Goal: Task Accomplishment & Management: Complete application form

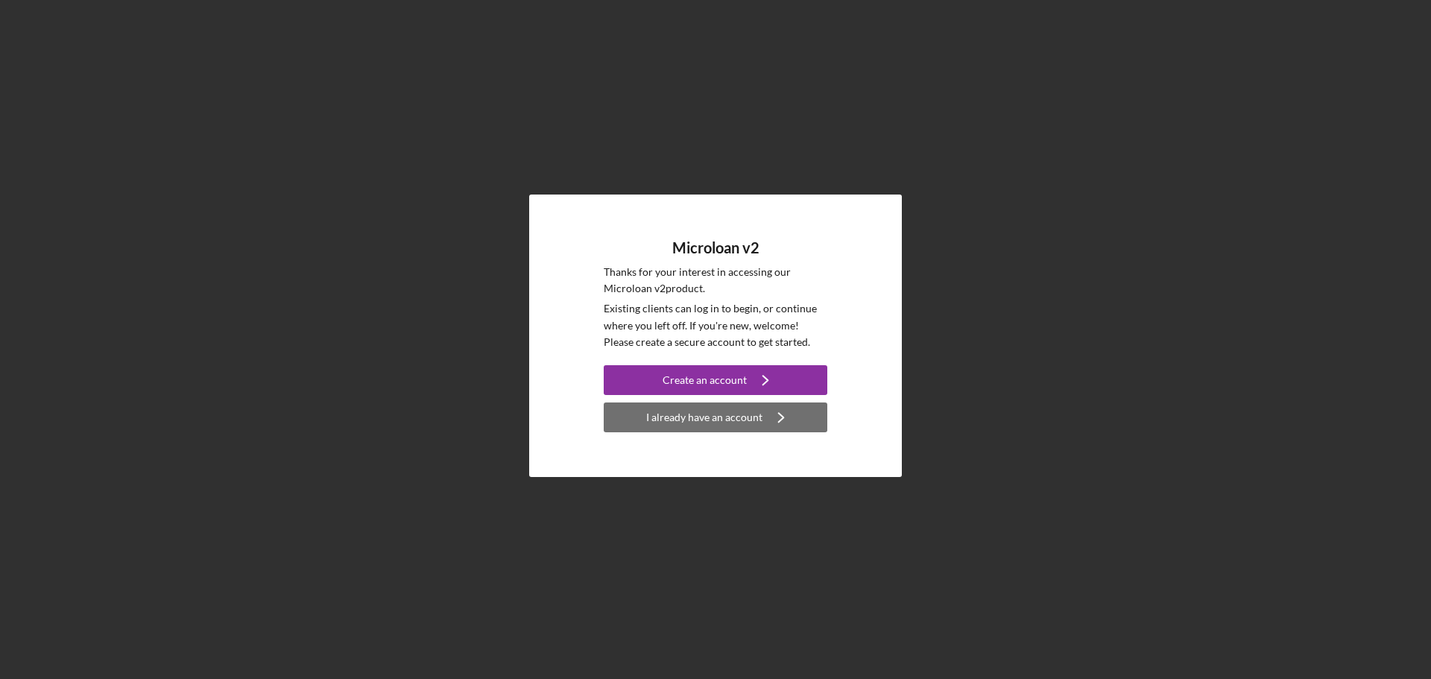
click at [712, 424] on div "I already have an account" at bounding box center [704, 417] width 116 height 30
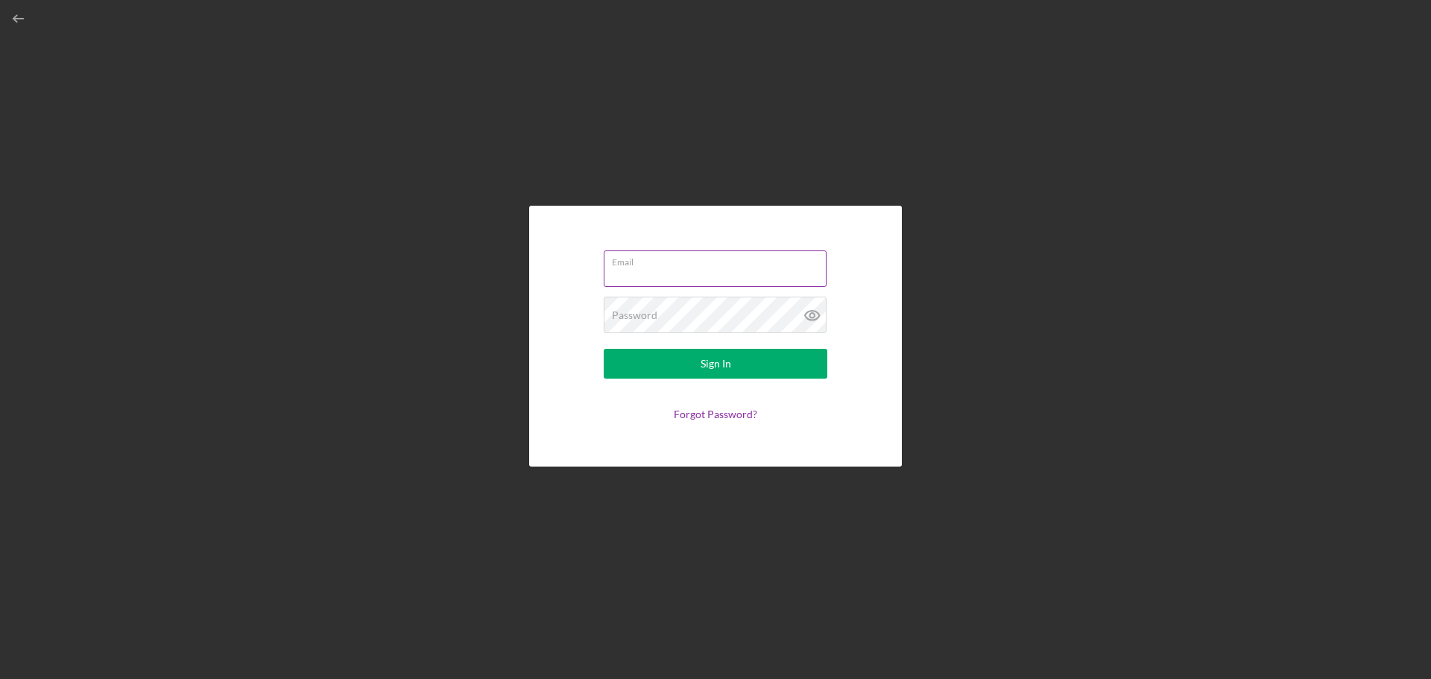
click at [673, 276] on input "Email" at bounding box center [715, 268] width 223 height 36
click at [630, 274] on input "Email" at bounding box center [715, 268] width 223 height 36
type input "[EMAIL_ADDRESS][DOMAIN_NAME]"
click at [604, 349] on button "Sign In" at bounding box center [716, 364] width 224 height 30
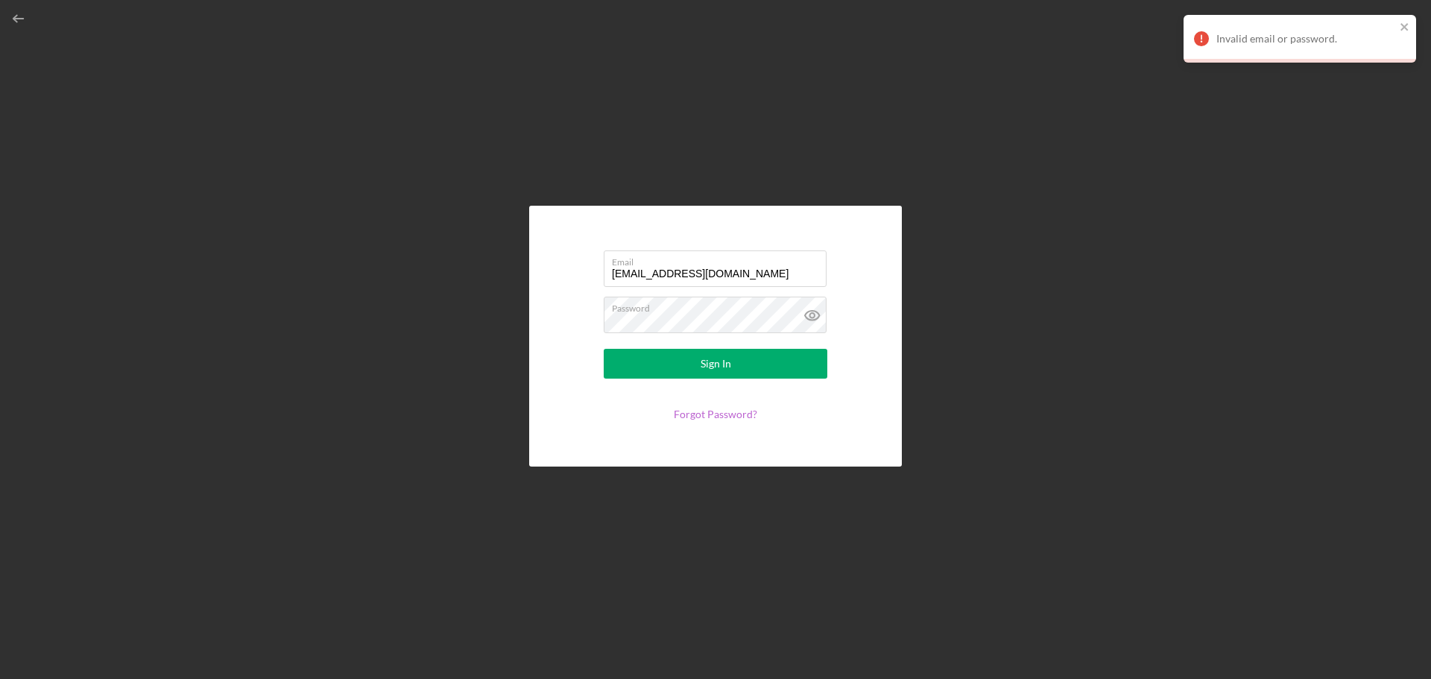
click at [736, 417] on link "Forgot Password?" at bounding box center [715, 414] width 83 height 13
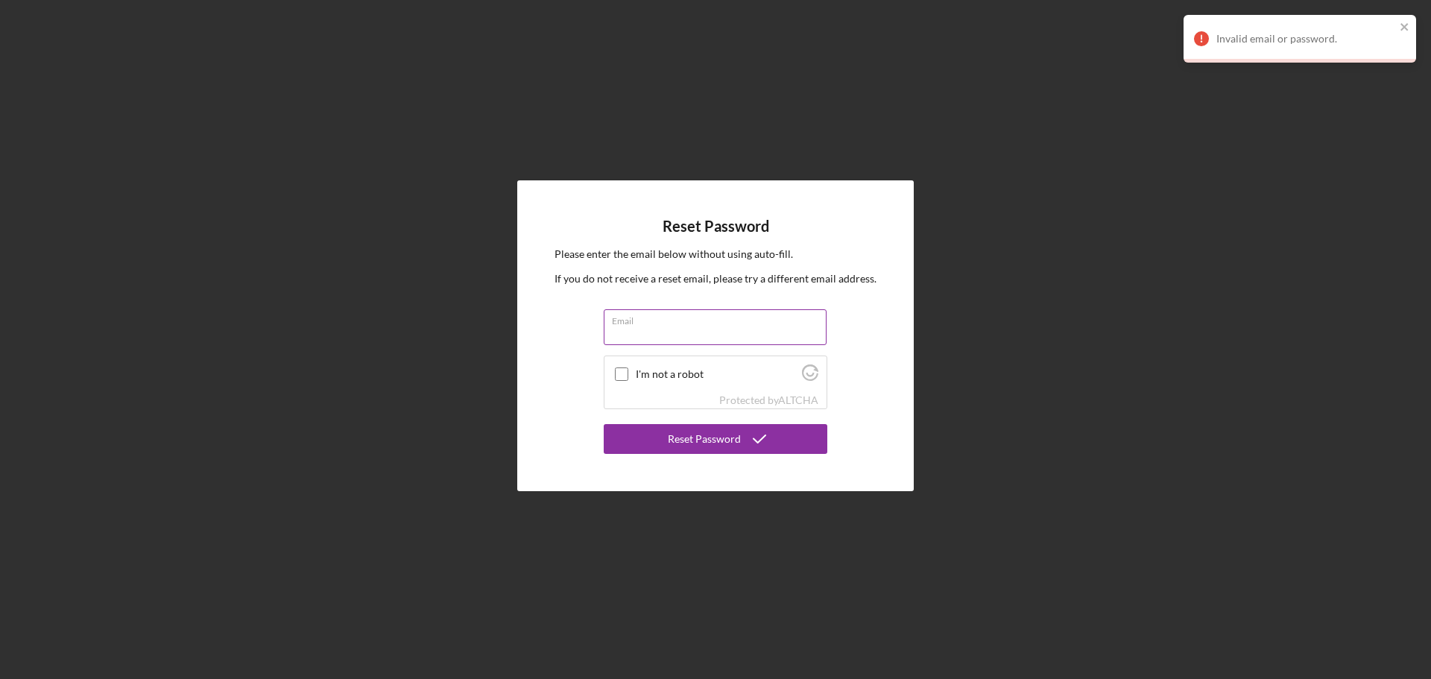
click at [670, 326] on input "Email" at bounding box center [715, 327] width 223 height 36
type input "[EMAIL_ADDRESS][DOMAIN_NAME]"
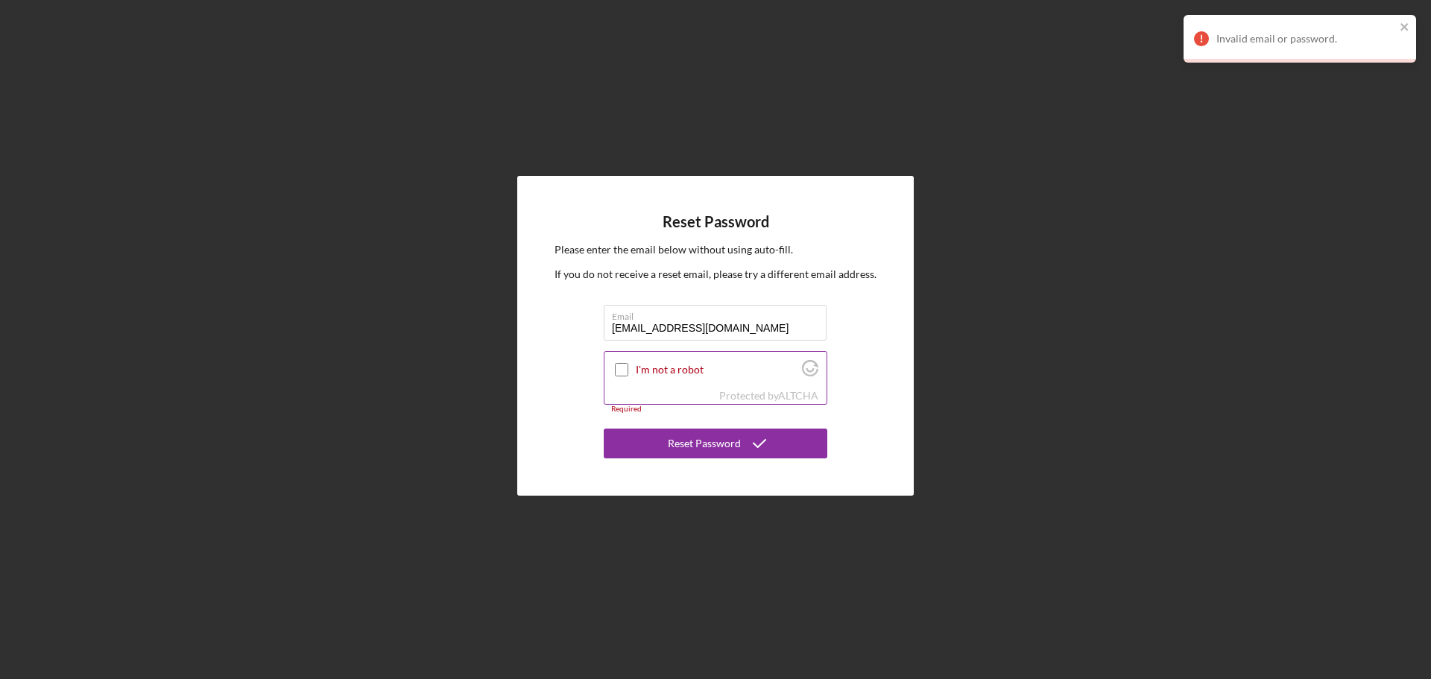
click at [618, 375] on input "I'm not a robot" at bounding box center [621, 369] width 13 height 13
checkbox input "true"
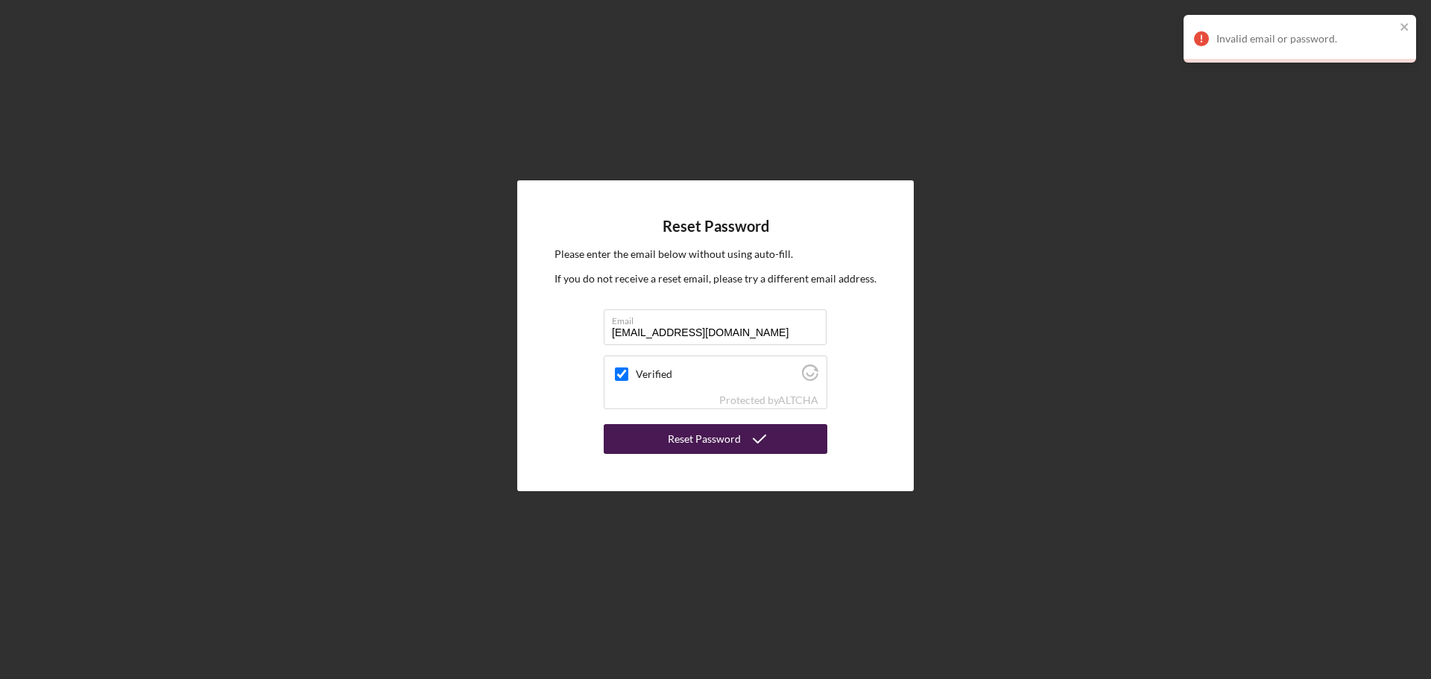
click at [711, 447] on div "Reset Password" at bounding box center [704, 439] width 73 height 30
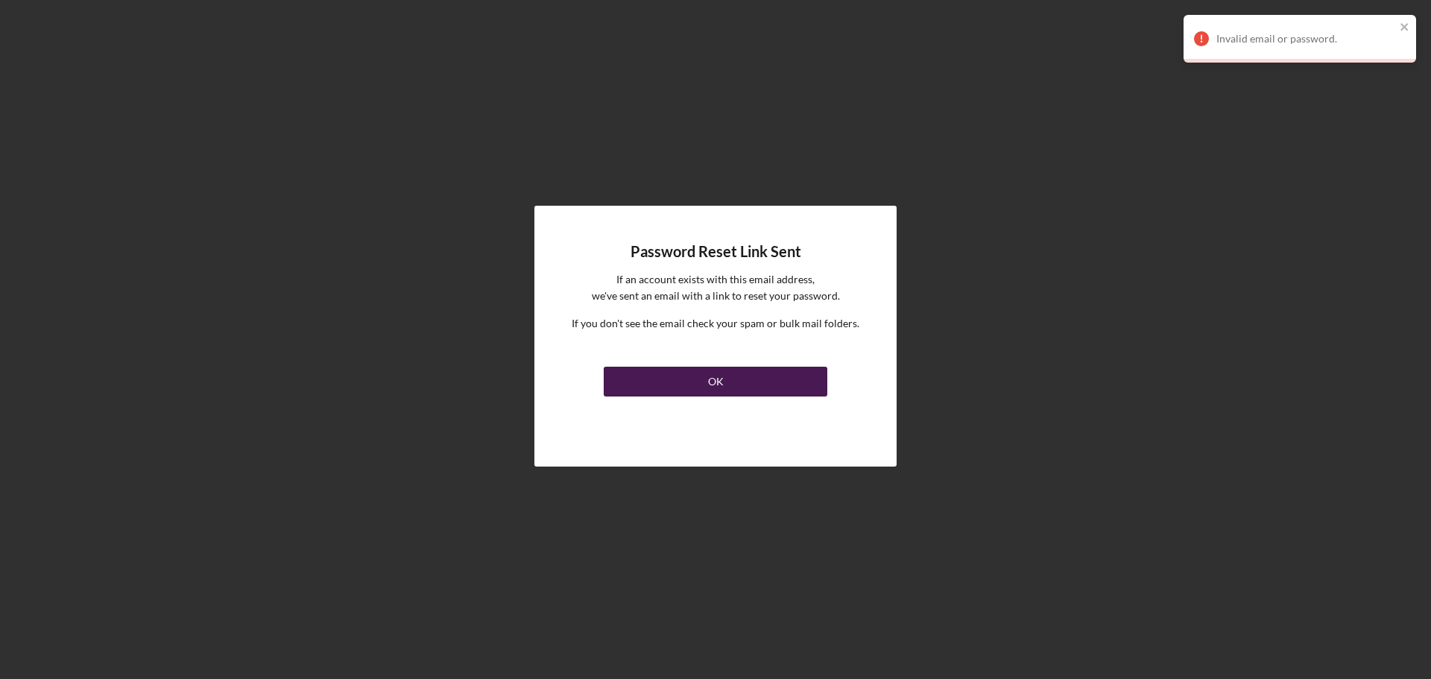
click at [700, 379] on button "OK" at bounding box center [716, 382] width 224 height 30
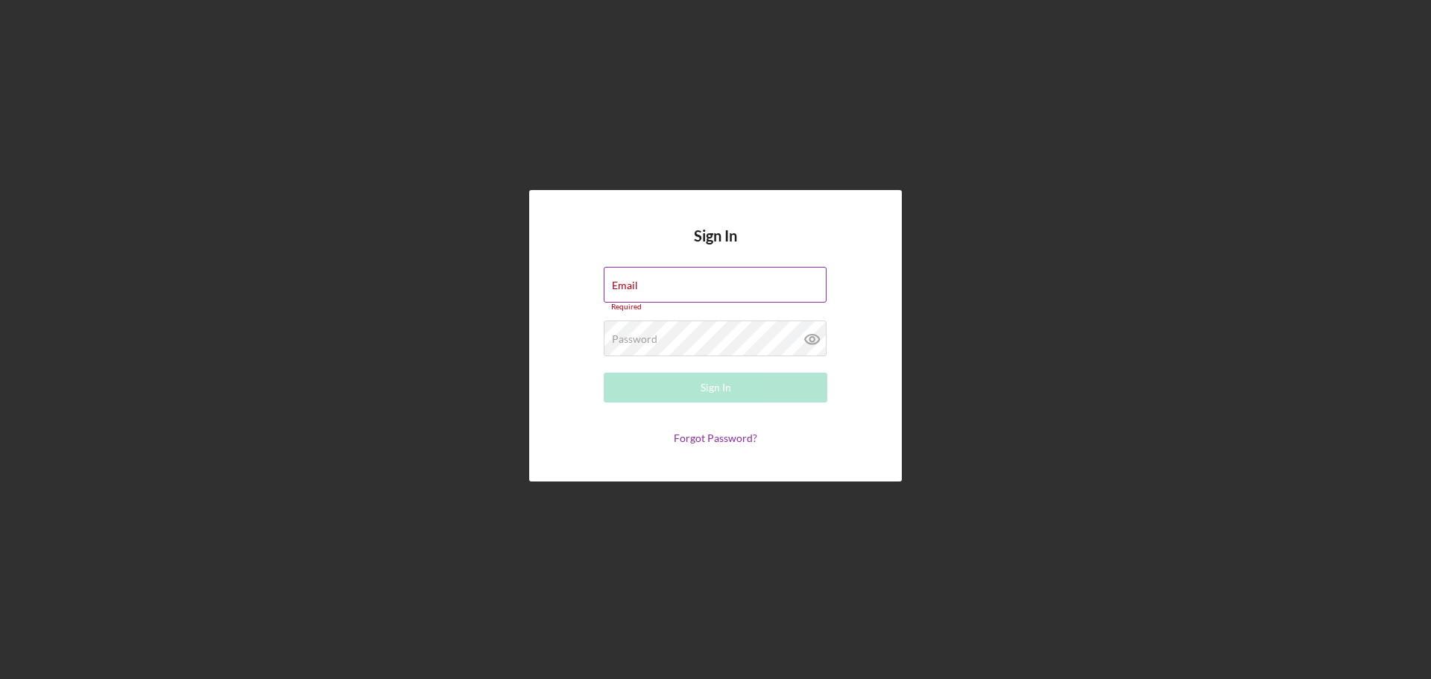
click at [632, 281] on label "Email" at bounding box center [625, 285] width 26 height 12
click at [632, 281] on input "Email" at bounding box center [715, 285] width 223 height 36
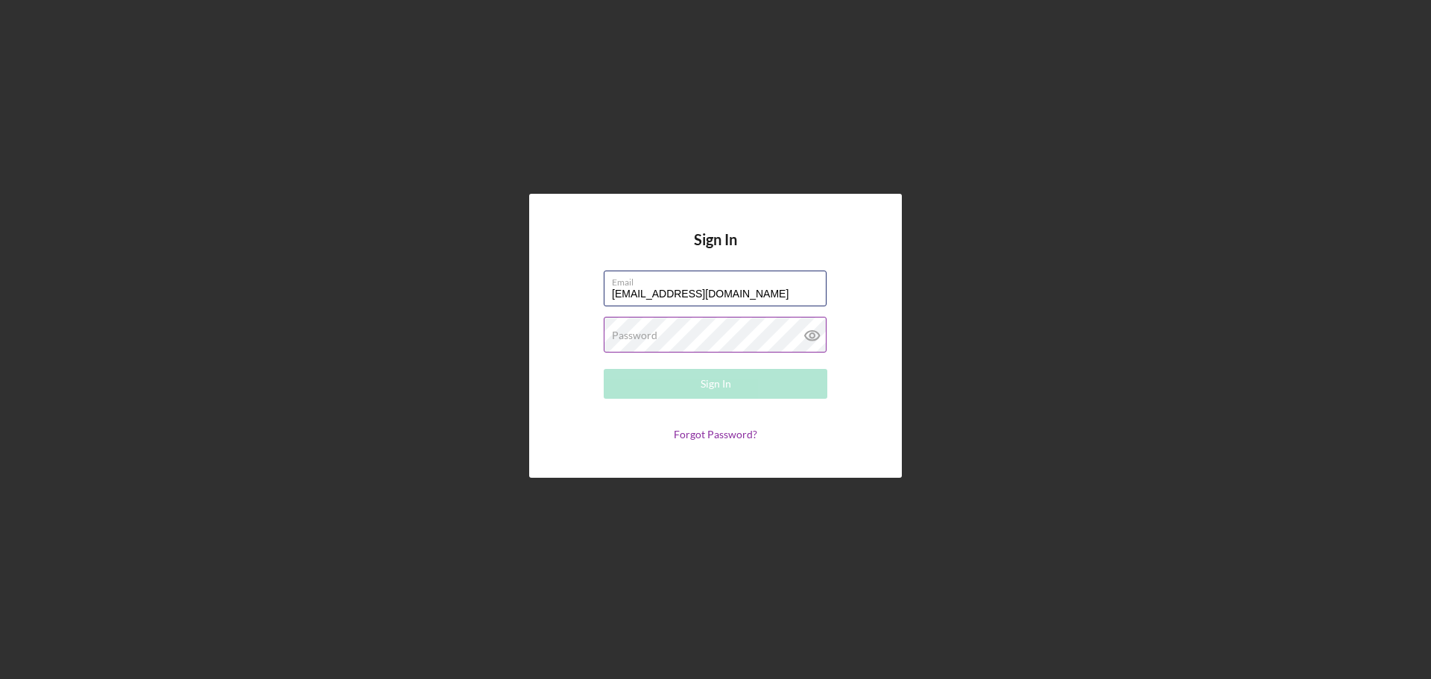
type input "ycamacho@vht.org"
click at [644, 338] on label "Password" at bounding box center [634, 335] width 45 height 12
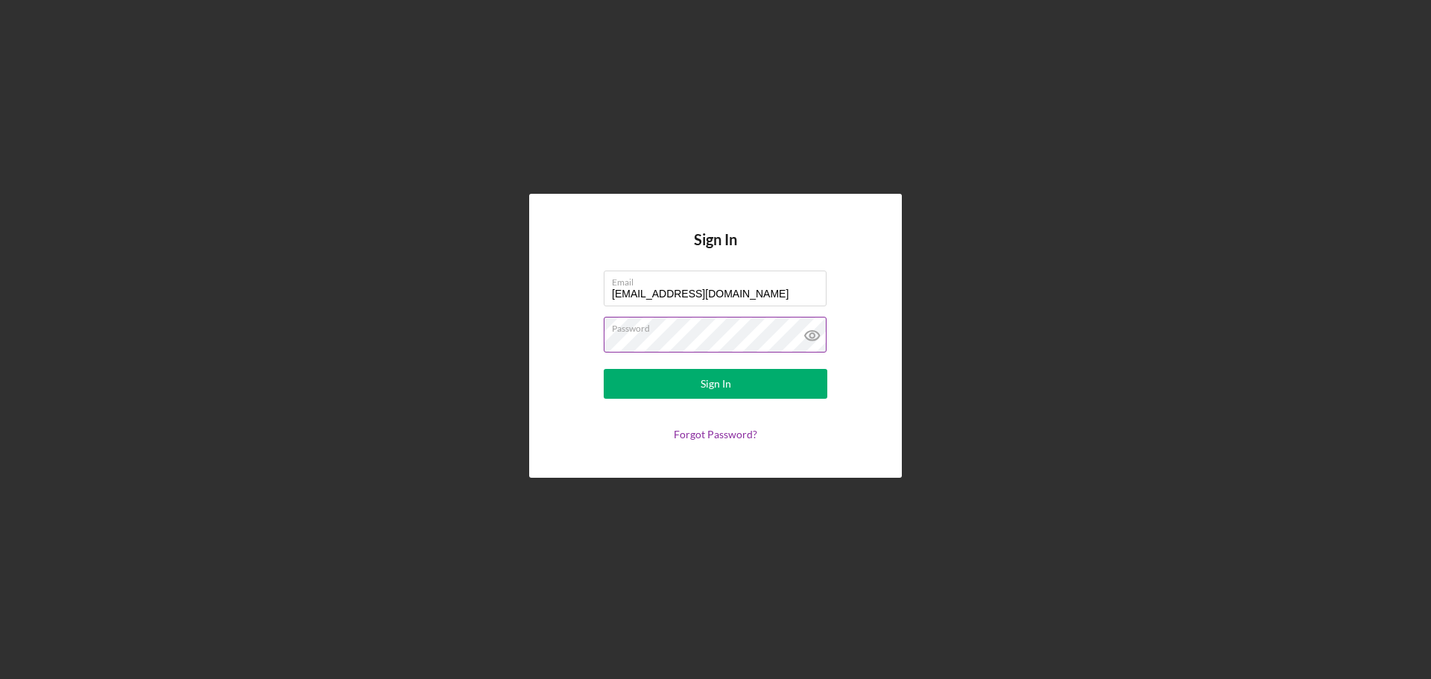
click at [604, 369] on button "Sign In" at bounding box center [716, 384] width 224 height 30
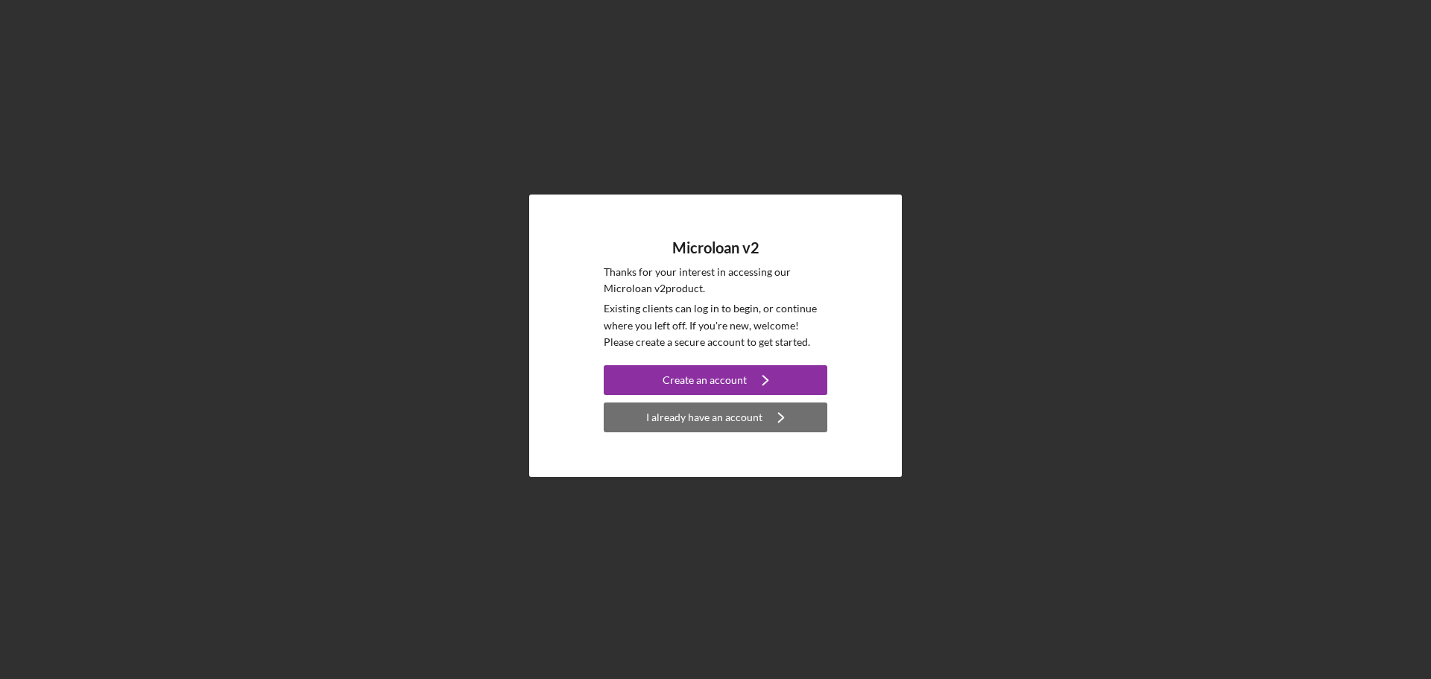
click at [741, 414] on div "I already have an account" at bounding box center [704, 417] width 116 height 30
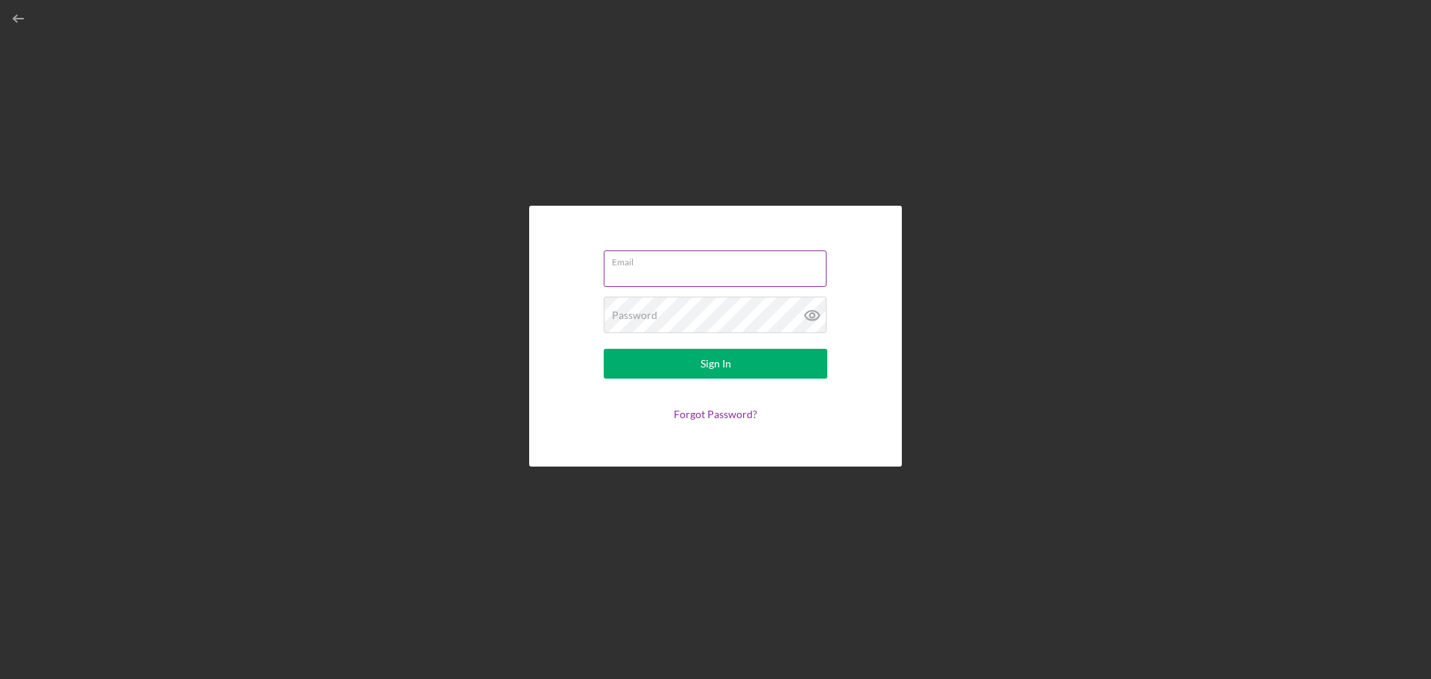
click at [654, 273] on input "Email" at bounding box center [715, 268] width 223 height 36
type input "[EMAIL_ADDRESS][DOMAIN_NAME]"
click at [820, 320] on icon at bounding box center [812, 315] width 37 height 37
click at [656, 358] on button "Sign In" at bounding box center [716, 364] width 224 height 30
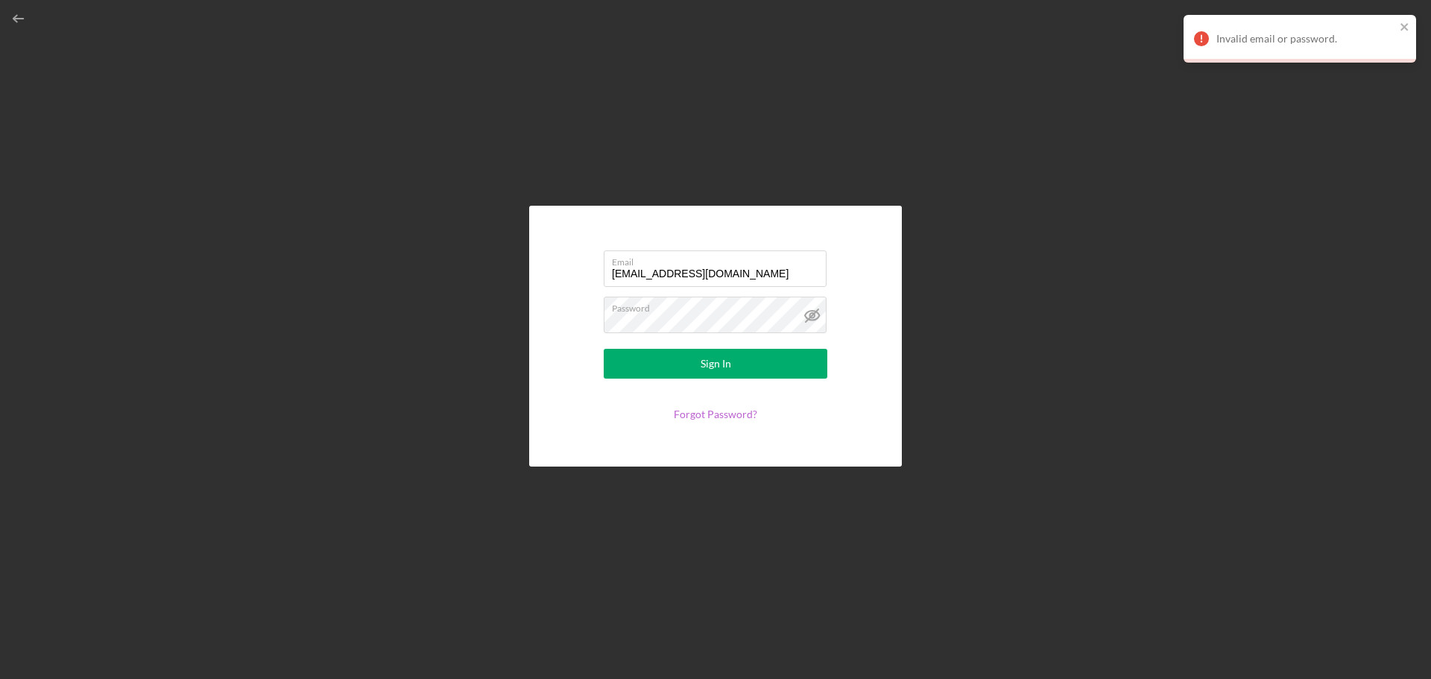
click at [698, 415] on link "Forgot Password?" at bounding box center [715, 414] width 83 height 13
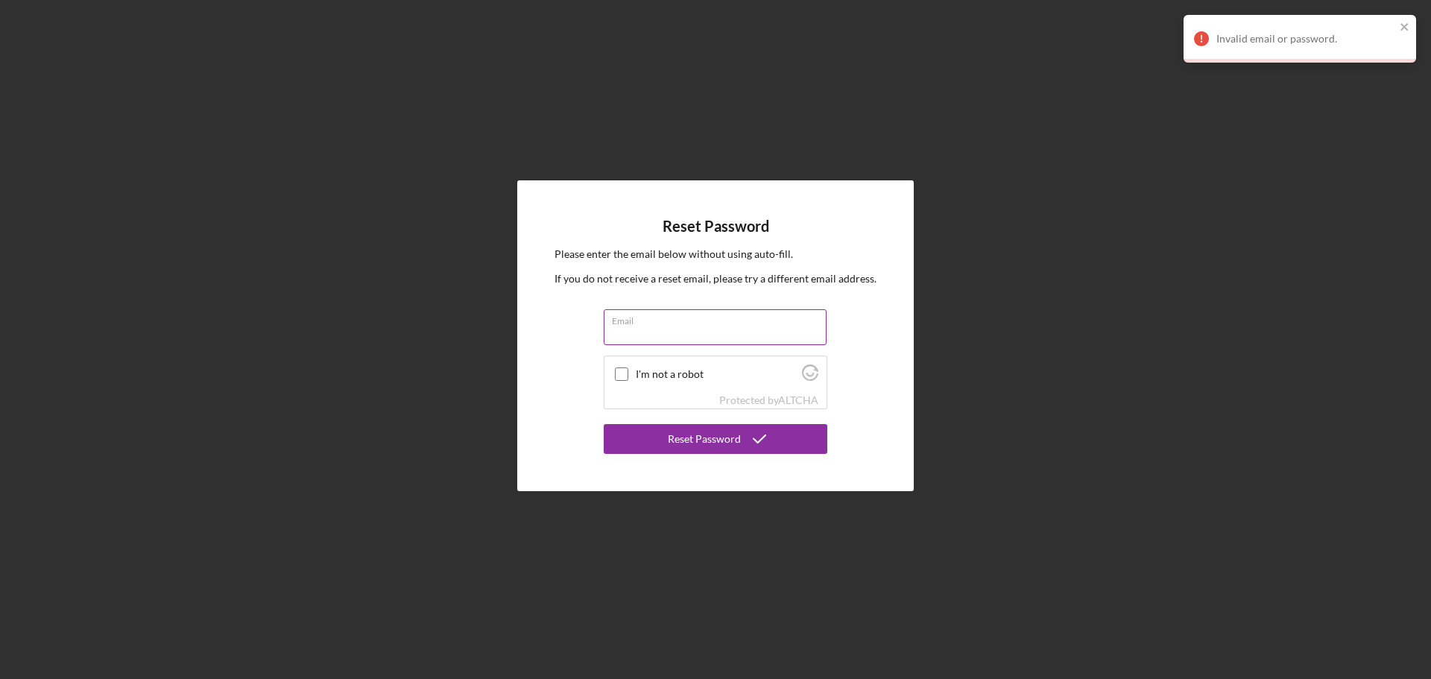
click at [699, 326] on input "Email" at bounding box center [715, 327] width 223 height 36
type input "[EMAIL_ADDRESS][DOMAIN_NAME]"
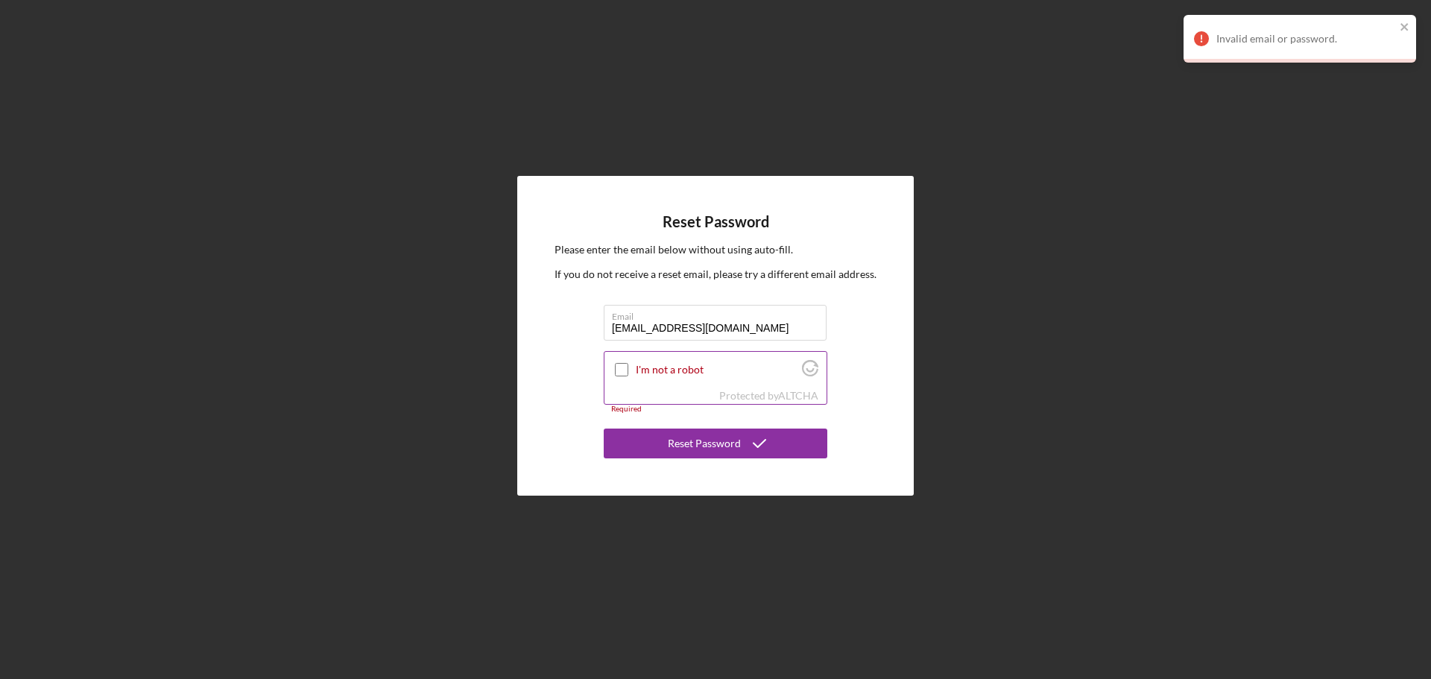
click at [640, 368] on label "I'm not a robot" at bounding box center [717, 370] width 162 height 12
click at [628, 368] on input "I'm not a robot" at bounding box center [621, 369] width 13 height 13
checkbox input "true"
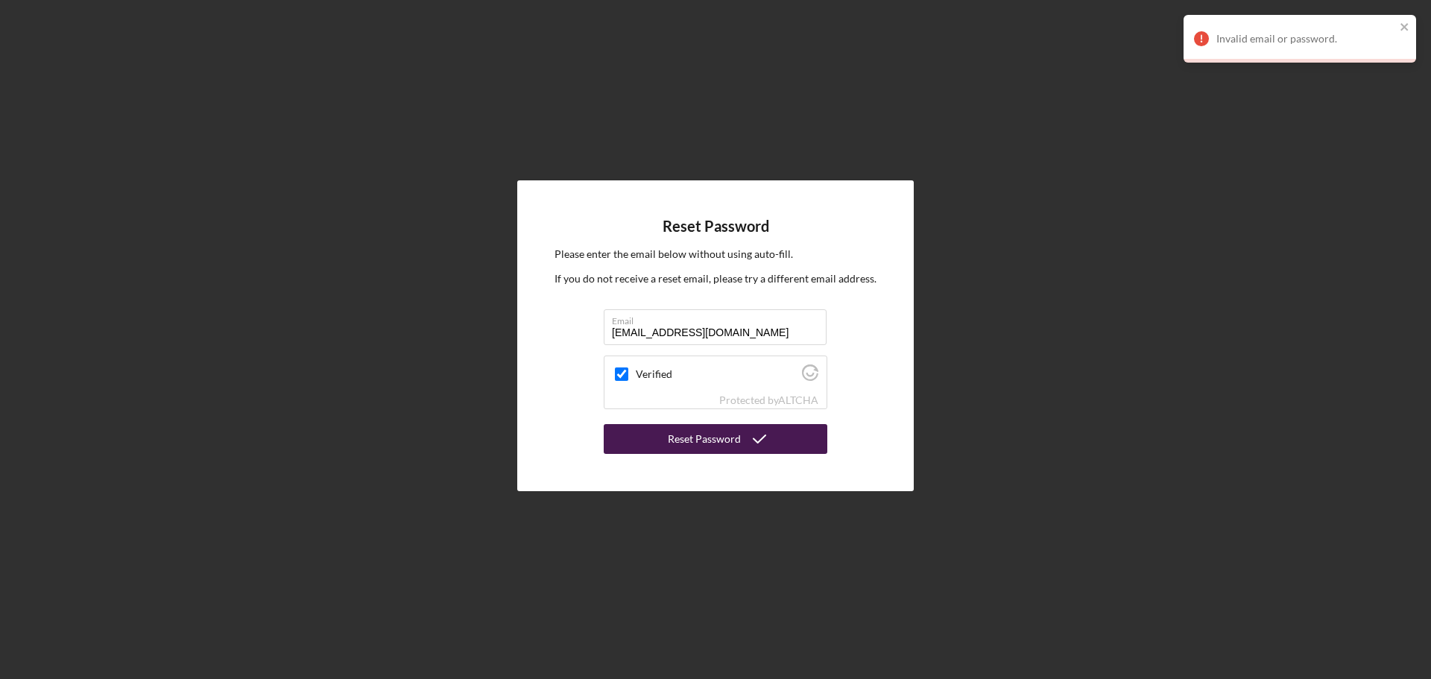
click at [715, 447] on div "Reset Password" at bounding box center [704, 439] width 73 height 30
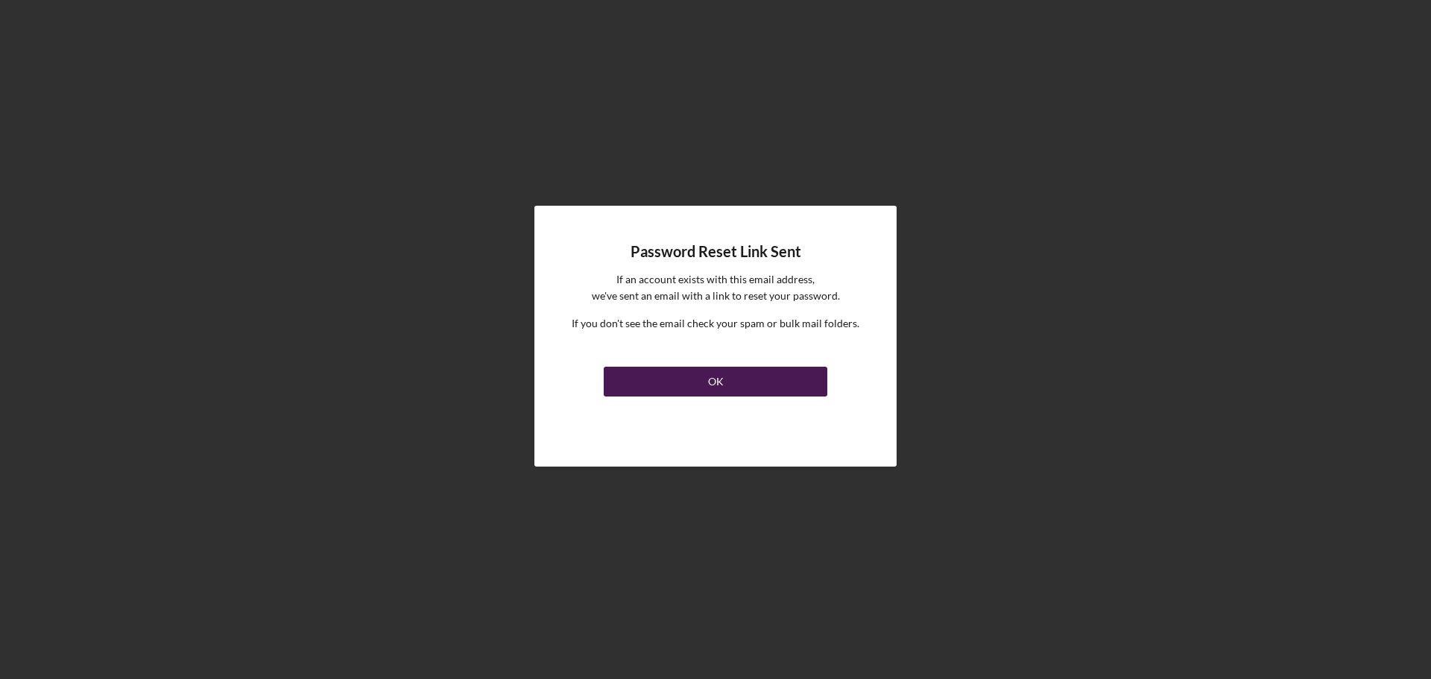
click at [709, 384] on div "OK" at bounding box center [716, 382] width 16 height 30
